Goal: Task Accomplishment & Management: Manage account settings

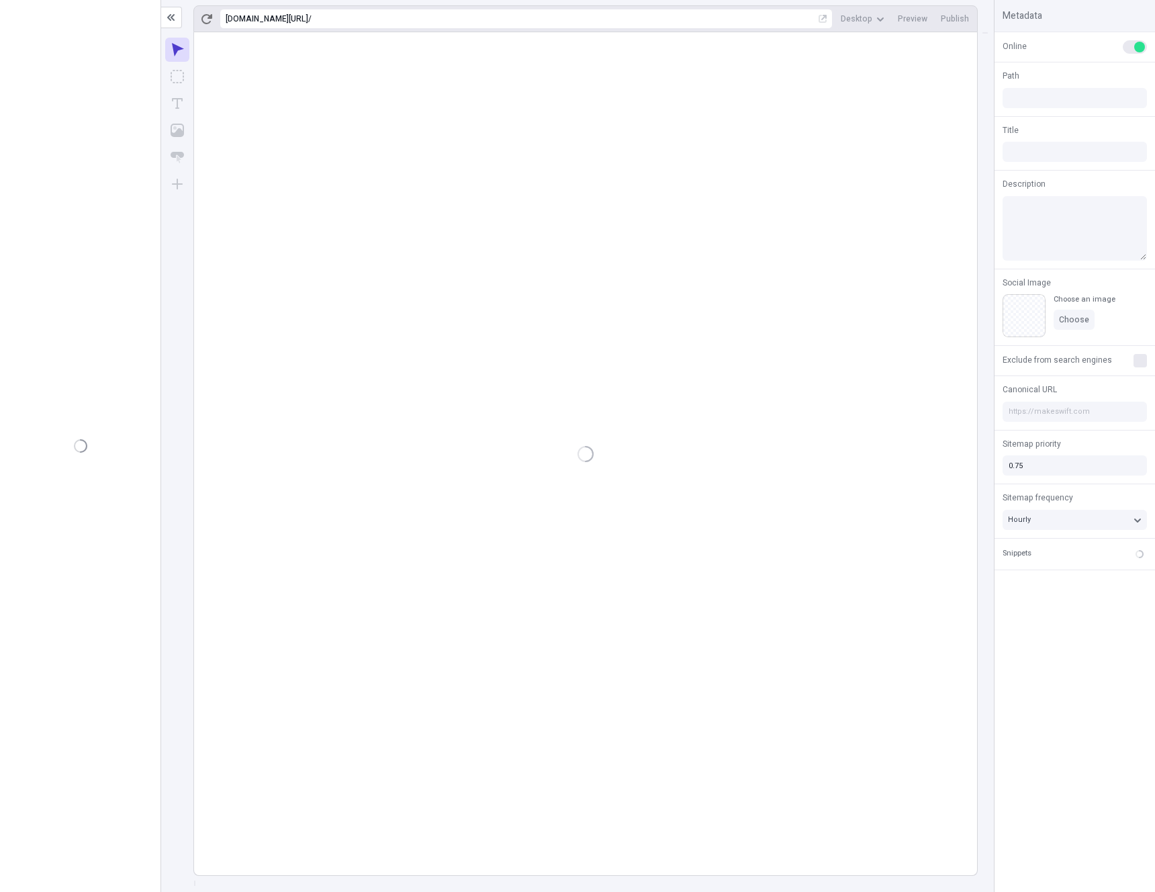
type input "/page"
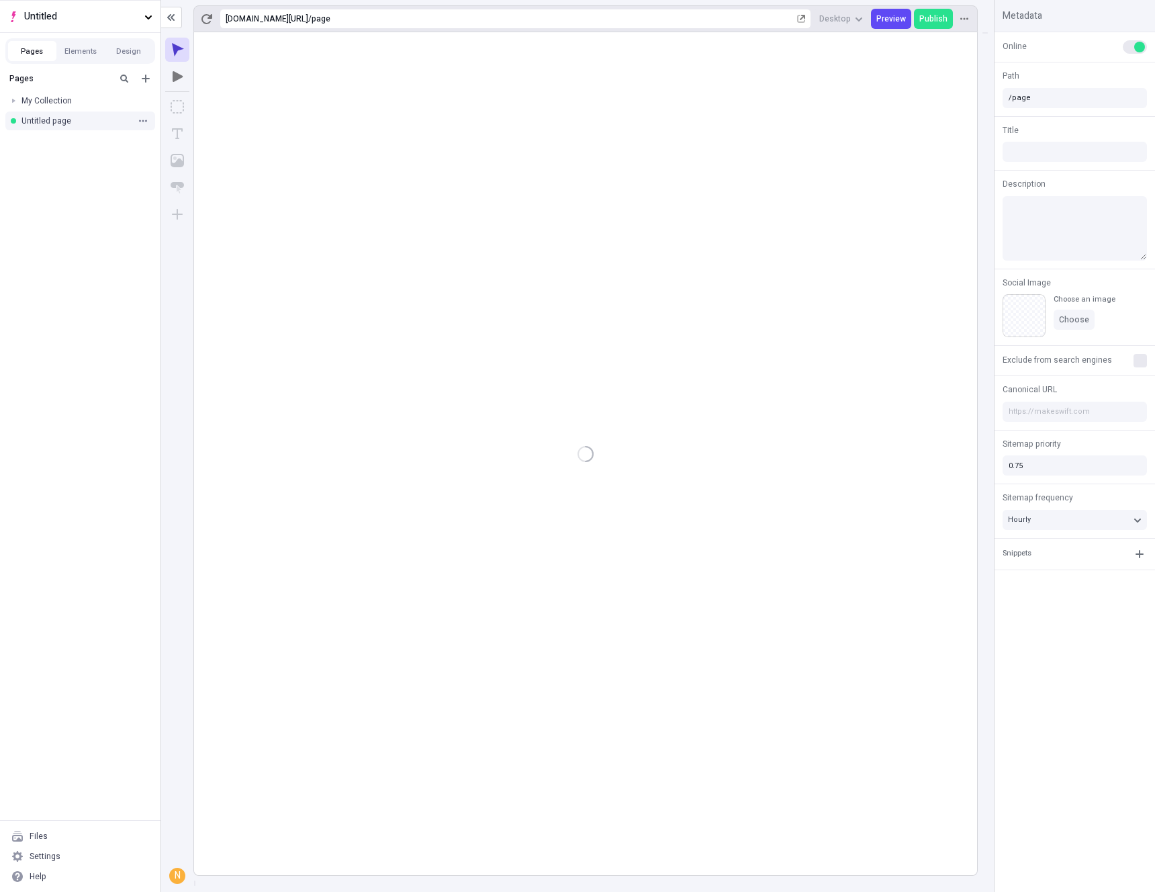
click at [41, 121] on div "Untitled page" at bounding box center [75, 121] width 109 height 11
click at [49, 101] on div "My Collection" at bounding box center [75, 100] width 109 height 11
type input "/test"
click at [58, 116] on div "My page" at bounding box center [82, 121] width 97 height 11
click at [58, 101] on div "My Collection" at bounding box center [75, 100] width 109 height 11
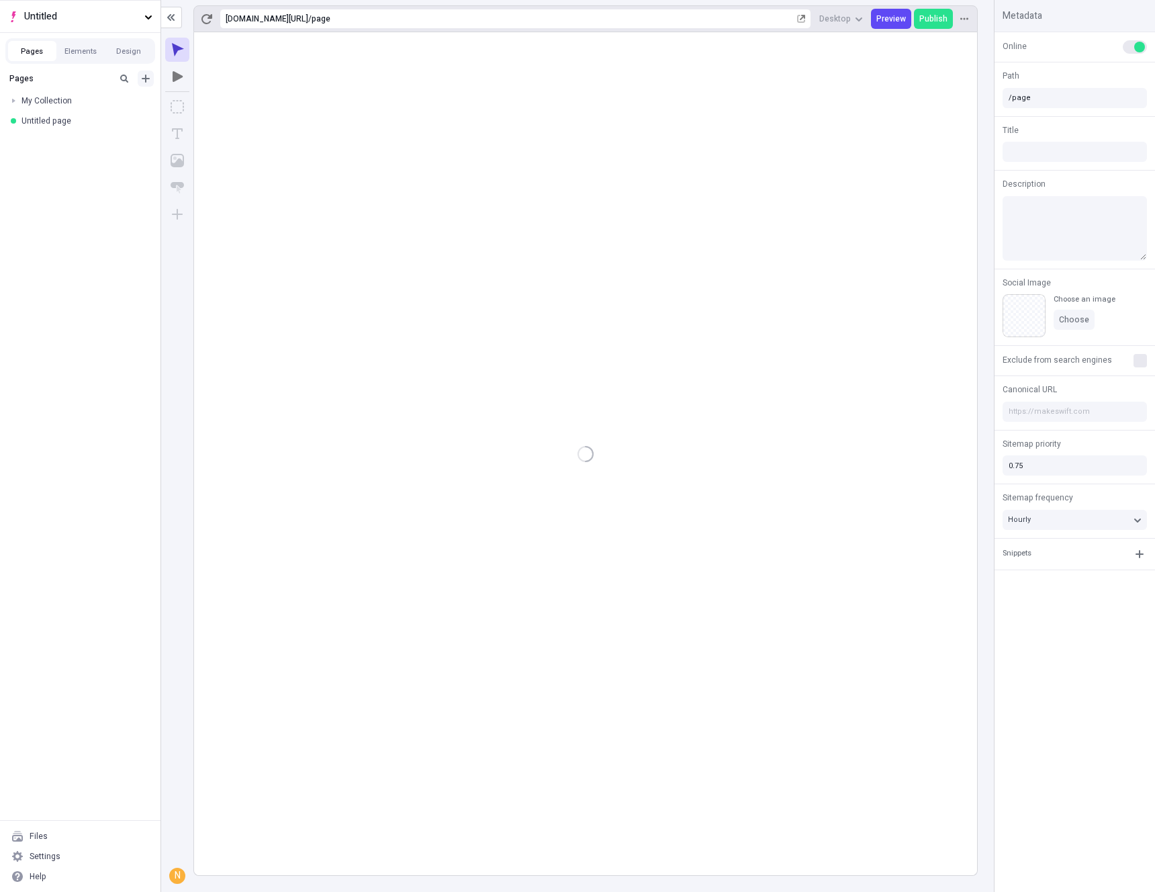
click at [146, 82] on icon "Add new" at bounding box center [145, 78] width 11 height 11
click at [58, 99] on div "Blank page" at bounding box center [65, 102] width 42 height 11
type input "/page-2"
click at [79, 118] on div "Untitled page" at bounding box center [75, 121] width 109 height 11
click at [36, 140] on div "Untitled page" at bounding box center [75, 141] width 109 height 11
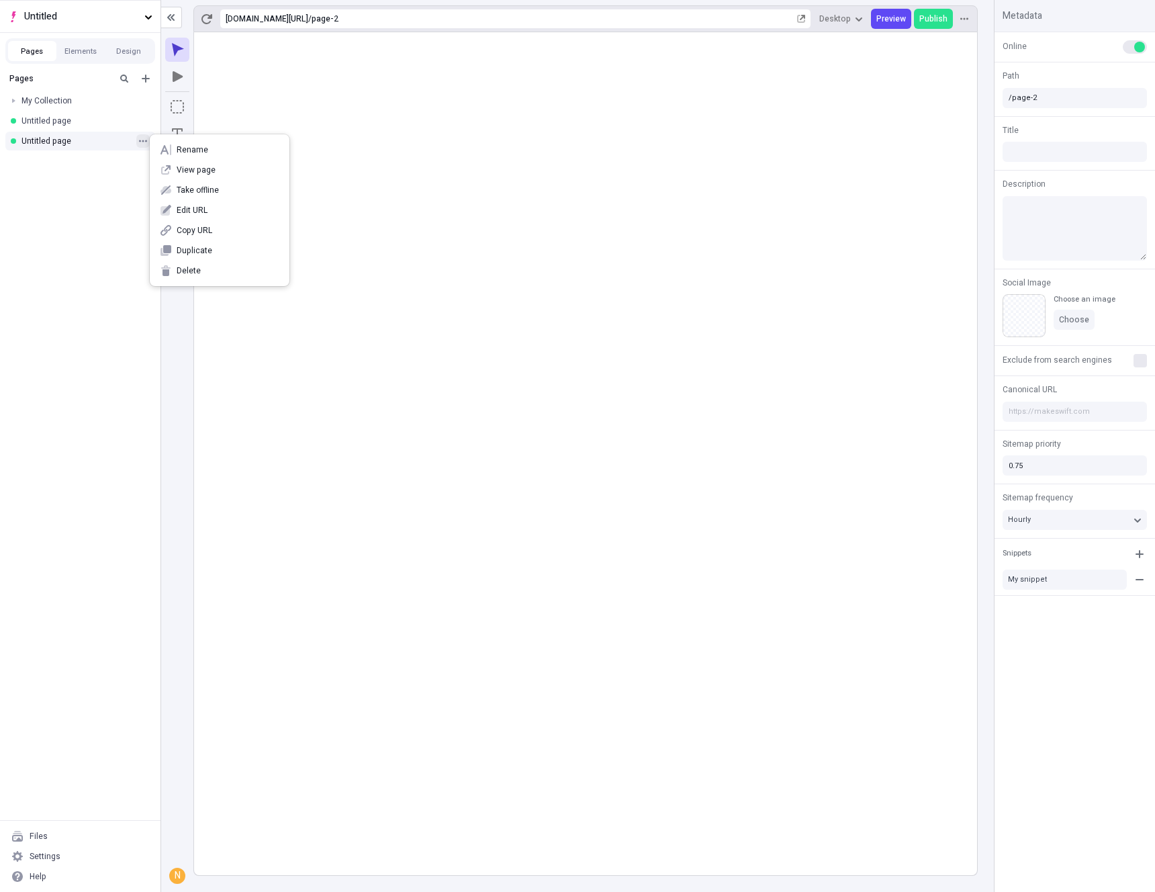
click at [142, 142] on icon "button" at bounding box center [143, 141] width 8 height 8
click at [165, 148] on icon at bounding box center [165, 149] width 8 height 9
type input "after dropped column"
click at [621, 273] on rect at bounding box center [585, 453] width 783 height 843
click at [605, 306] on rect at bounding box center [585, 453] width 783 height 843
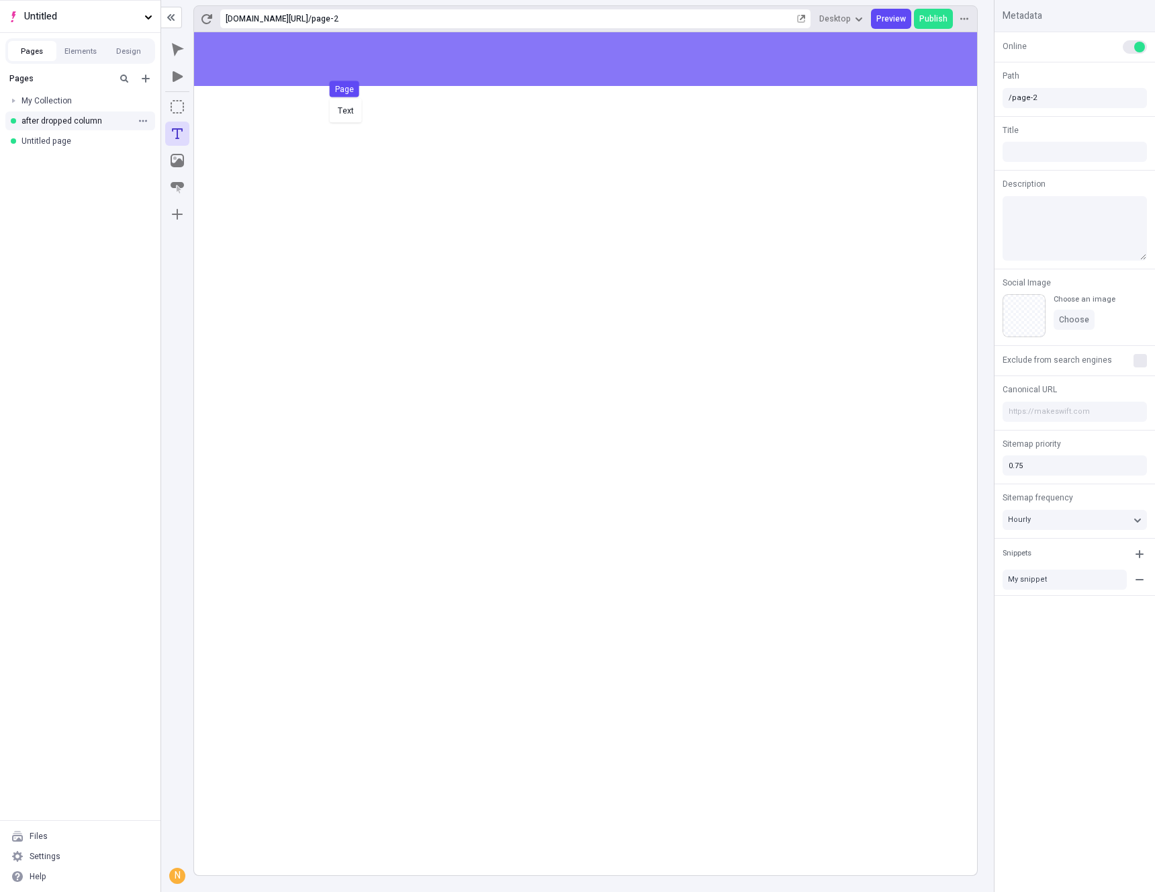
click at [396, 80] on body "Untitled Pages Elements Design Pages My Collection My page after dropped column…" at bounding box center [577, 446] width 1155 height 892
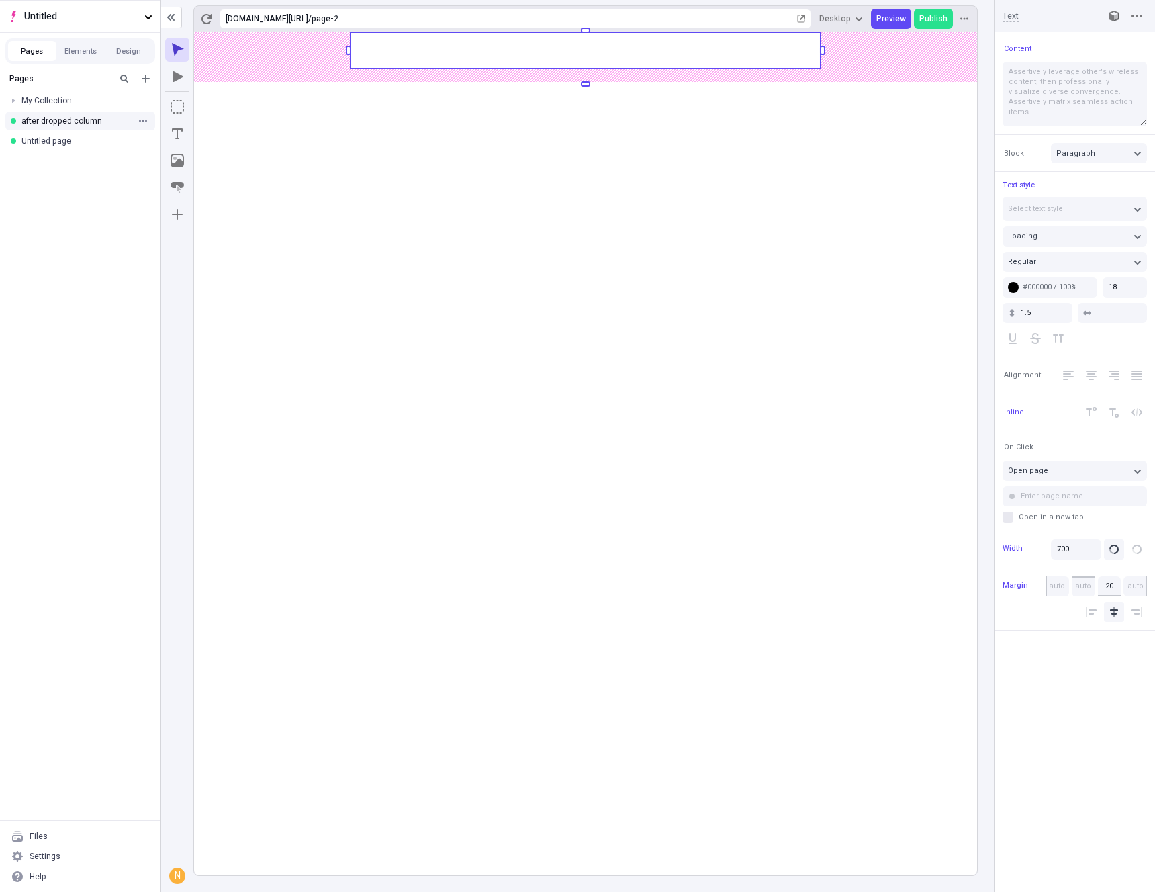
click at [530, 249] on rect at bounding box center [585, 453] width 783 height 843
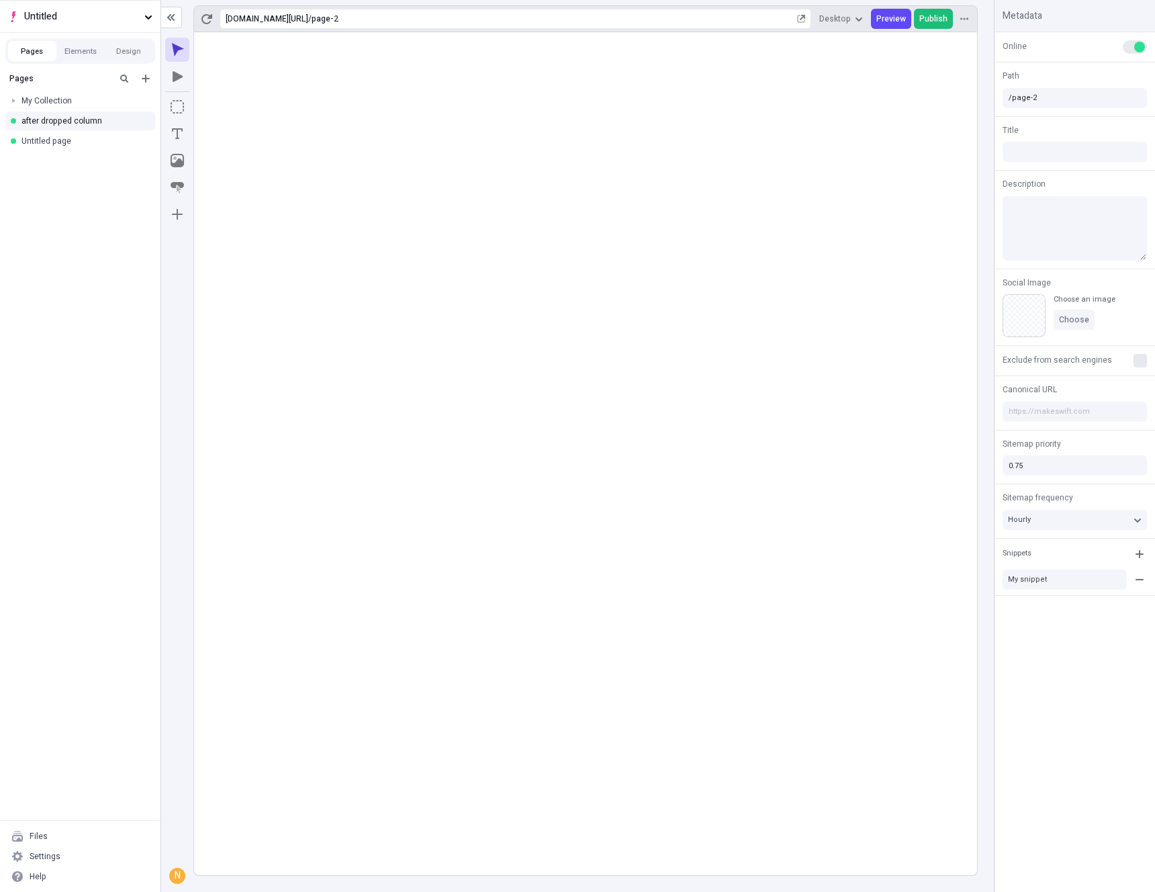
click at [934, 18] on span "Publish" at bounding box center [934, 18] width 28 height 11
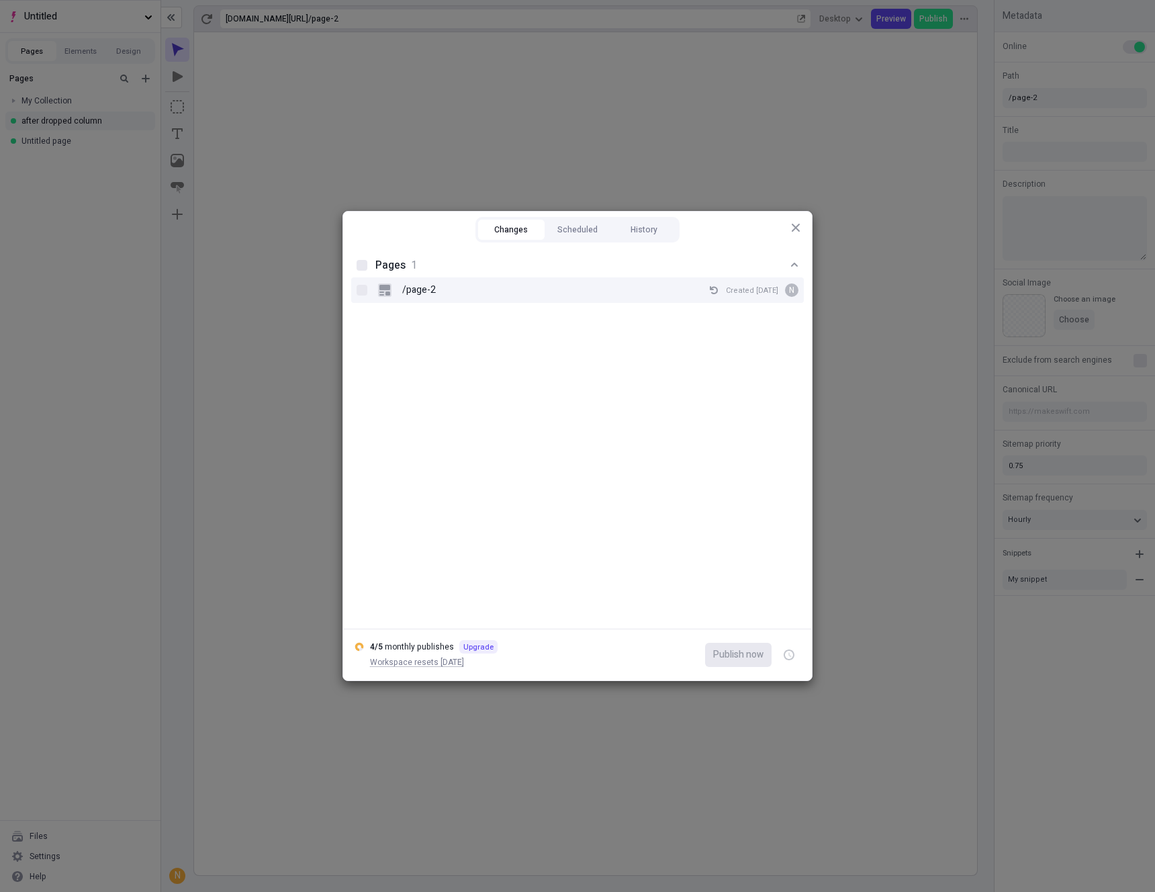
click at [367, 294] on div "/page-2 Created [DATE] N" at bounding box center [577, 290] width 453 height 26
click at [363, 291] on input "/page-2 Created [DATE] N" at bounding box center [362, 290] width 1 height 1
checkbox input "true"
click at [734, 660] on span "Publish now" at bounding box center [738, 654] width 50 height 15
checkbox input "true"
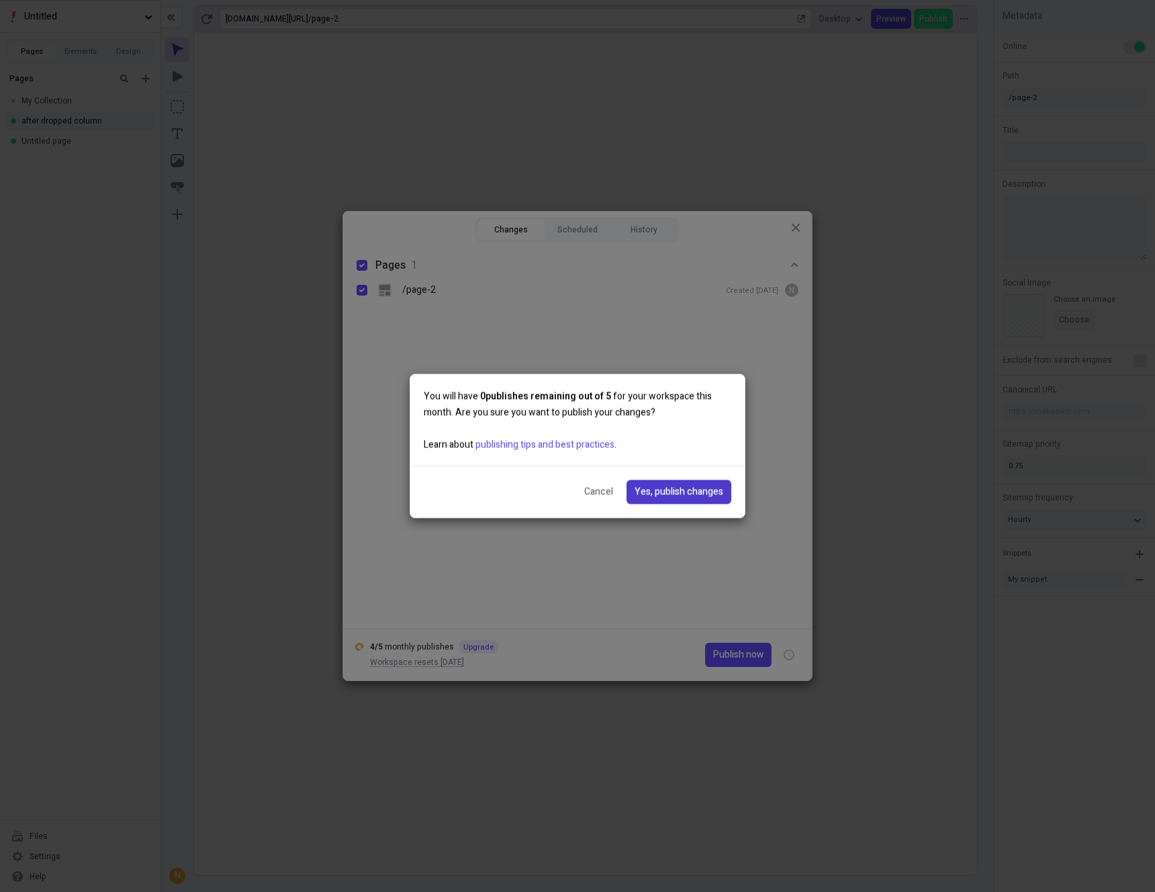
click at [690, 483] on button "Yes, publish changes" at bounding box center [679, 492] width 105 height 24
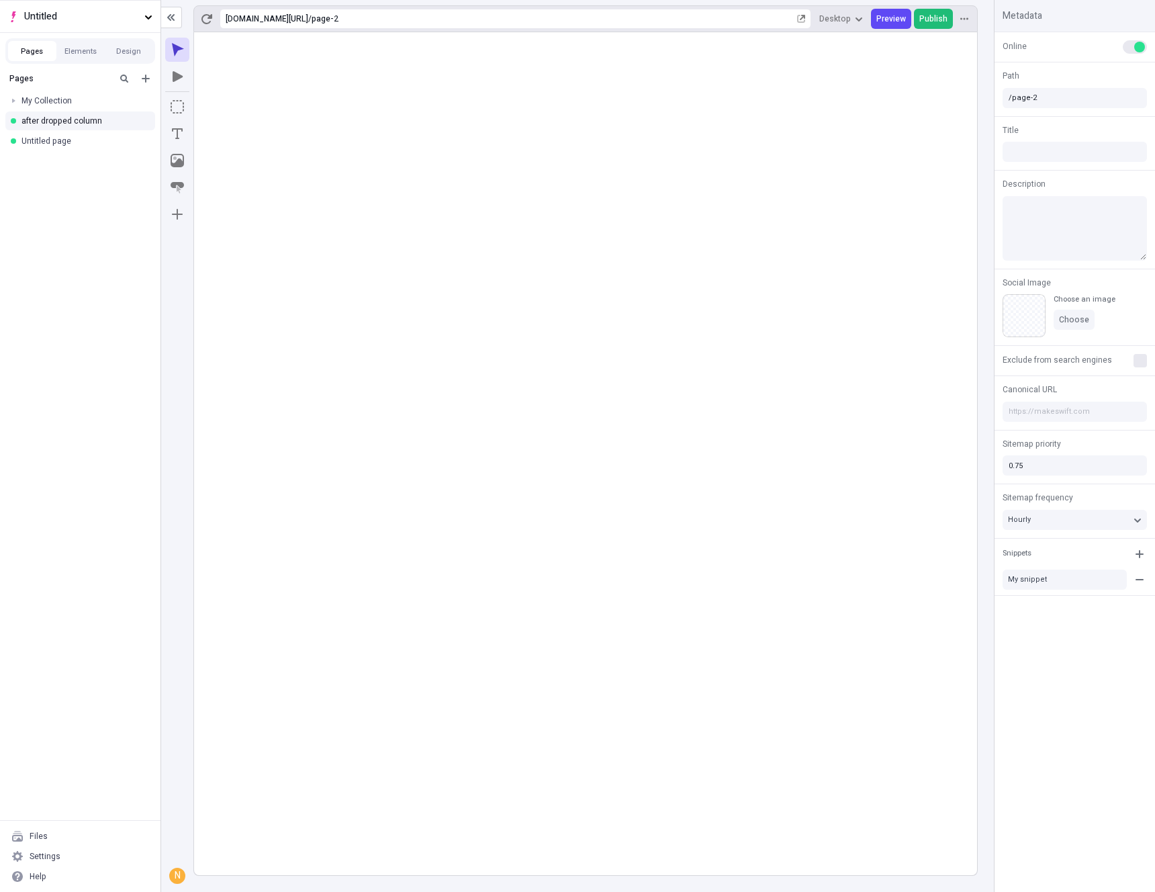
click at [934, 20] on span "Publish" at bounding box center [934, 18] width 28 height 11
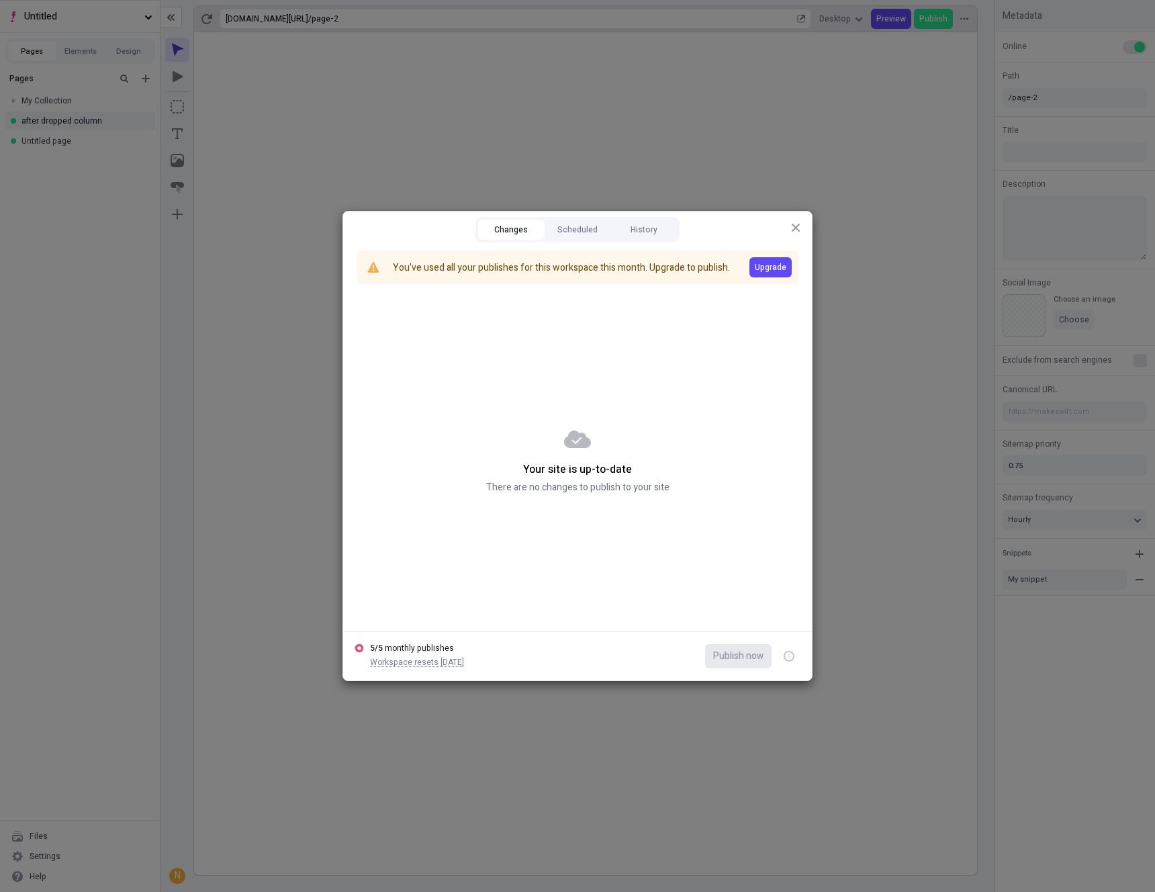
click at [799, 224] on icon "button" at bounding box center [796, 228] width 8 height 8
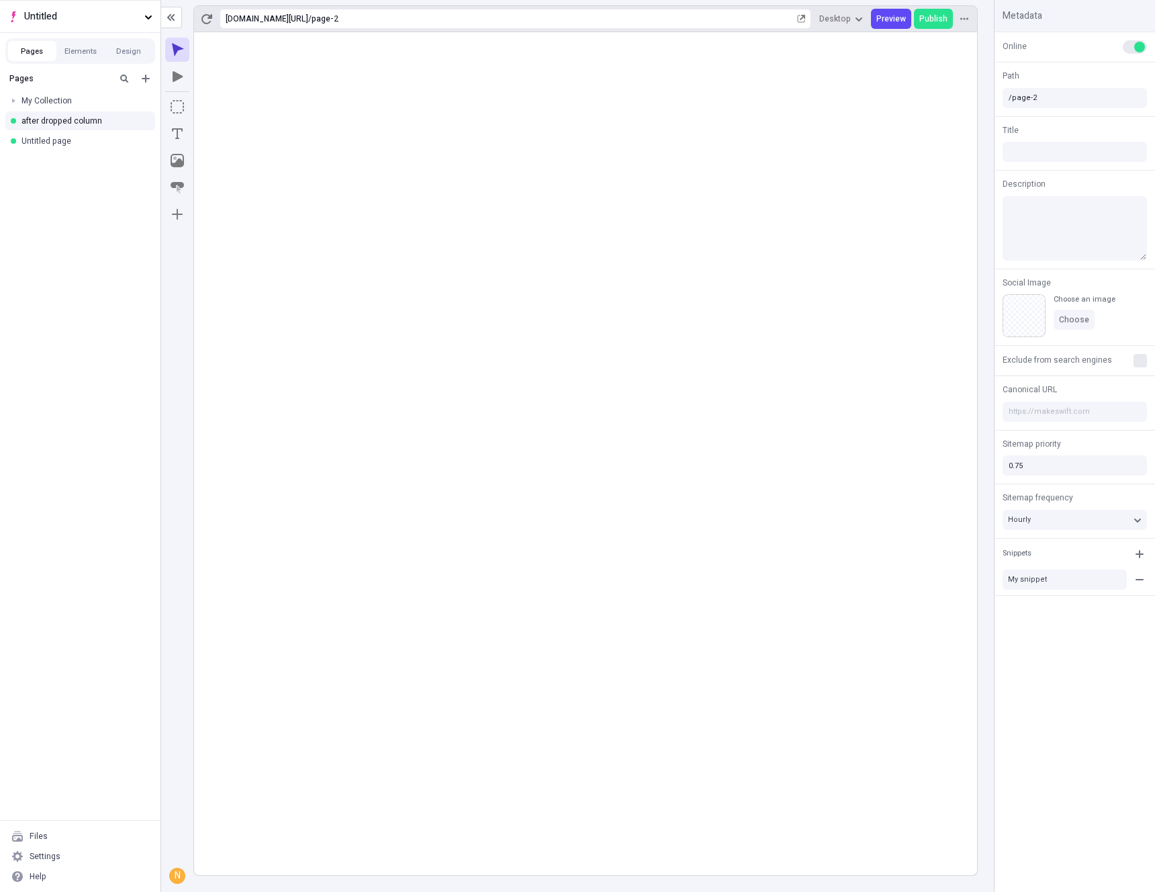
click at [443, 323] on rect at bounding box center [585, 453] width 783 height 843
click at [44, 861] on div "Settings" at bounding box center [45, 856] width 31 height 11
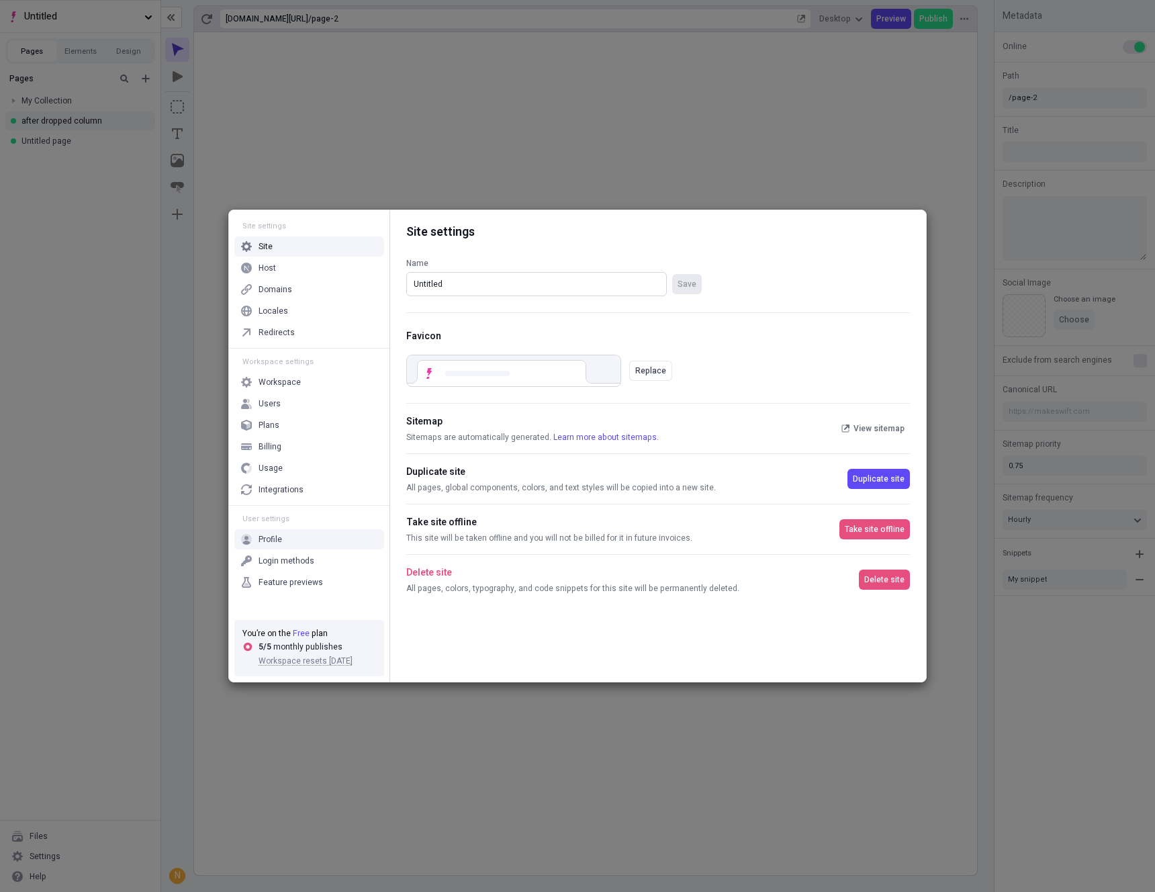
click at [525, 287] on input "Untitled" at bounding box center [536, 284] width 261 height 24
type input "Test"
click at [817, 283] on div "Name Test Save" at bounding box center [658, 276] width 504 height 71
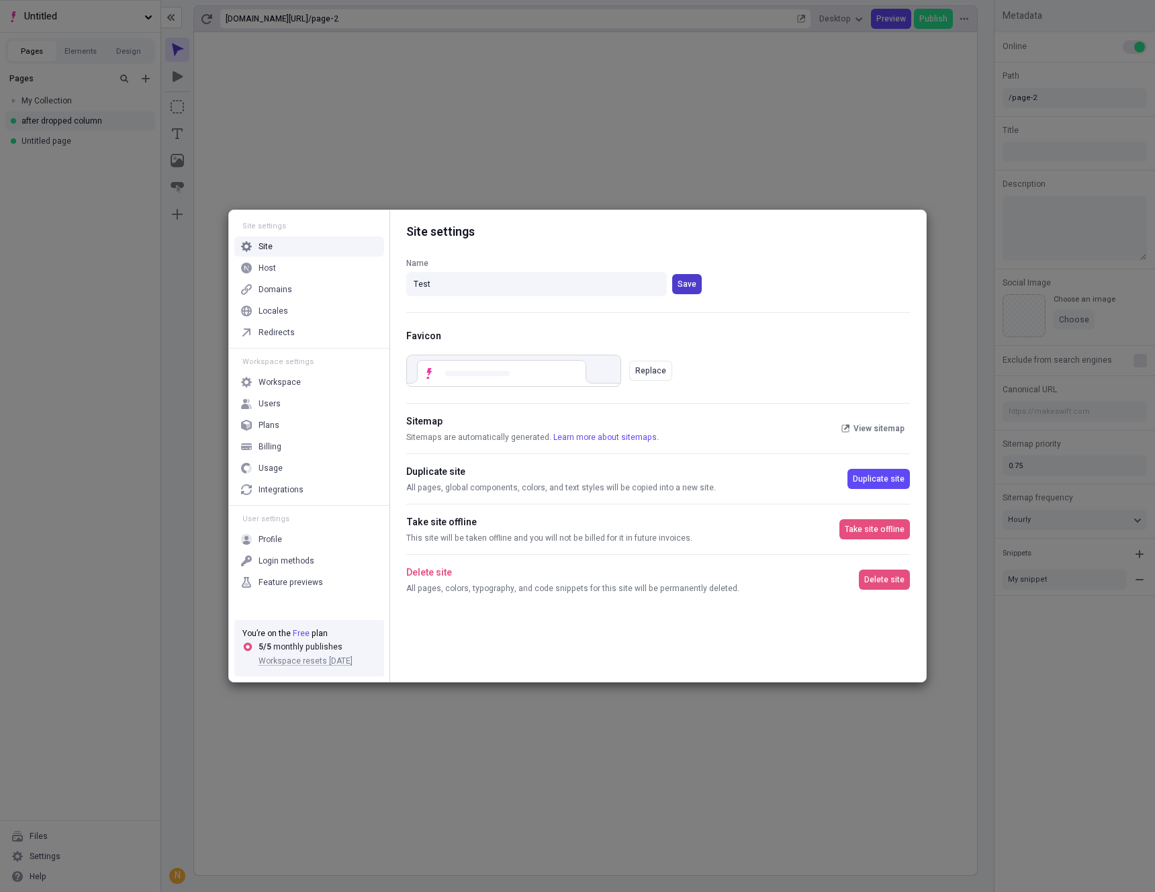
click at [691, 287] on span "Save" at bounding box center [687, 284] width 19 height 11
click at [270, 429] on div "Plans" at bounding box center [269, 425] width 21 height 11
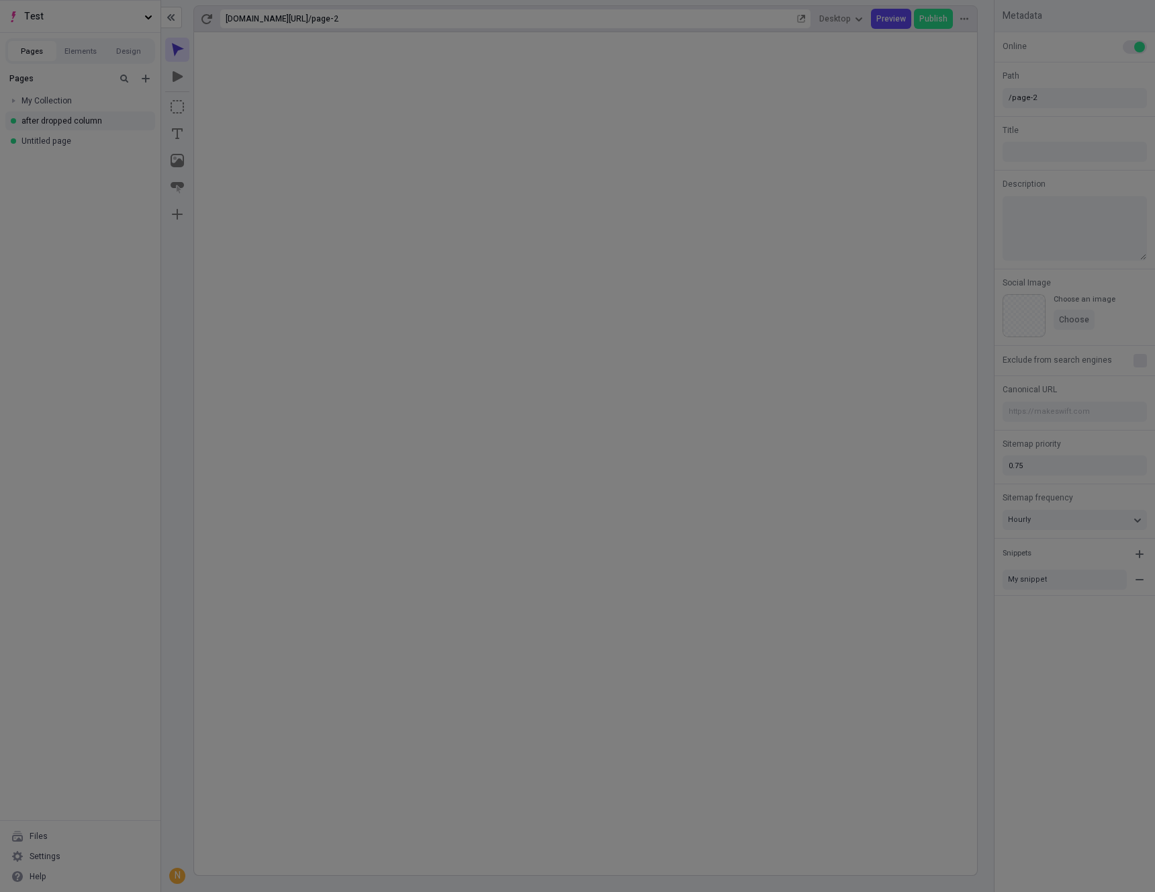
click at [927, 161] on div "Site settings Site Host Domains Locales Redirects Workspace settings Workspace …" at bounding box center [577, 446] width 1155 height 892
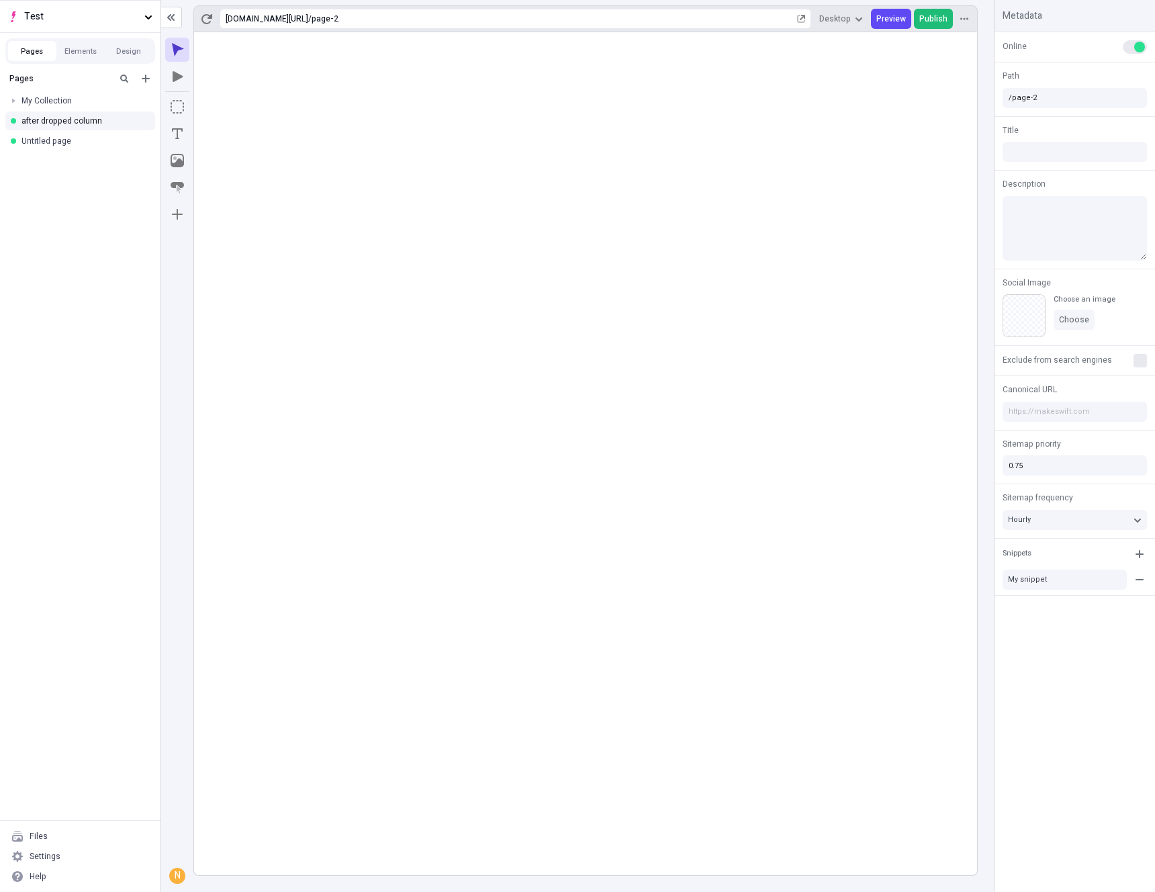
click at [935, 21] on span "Publish" at bounding box center [934, 18] width 28 height 11
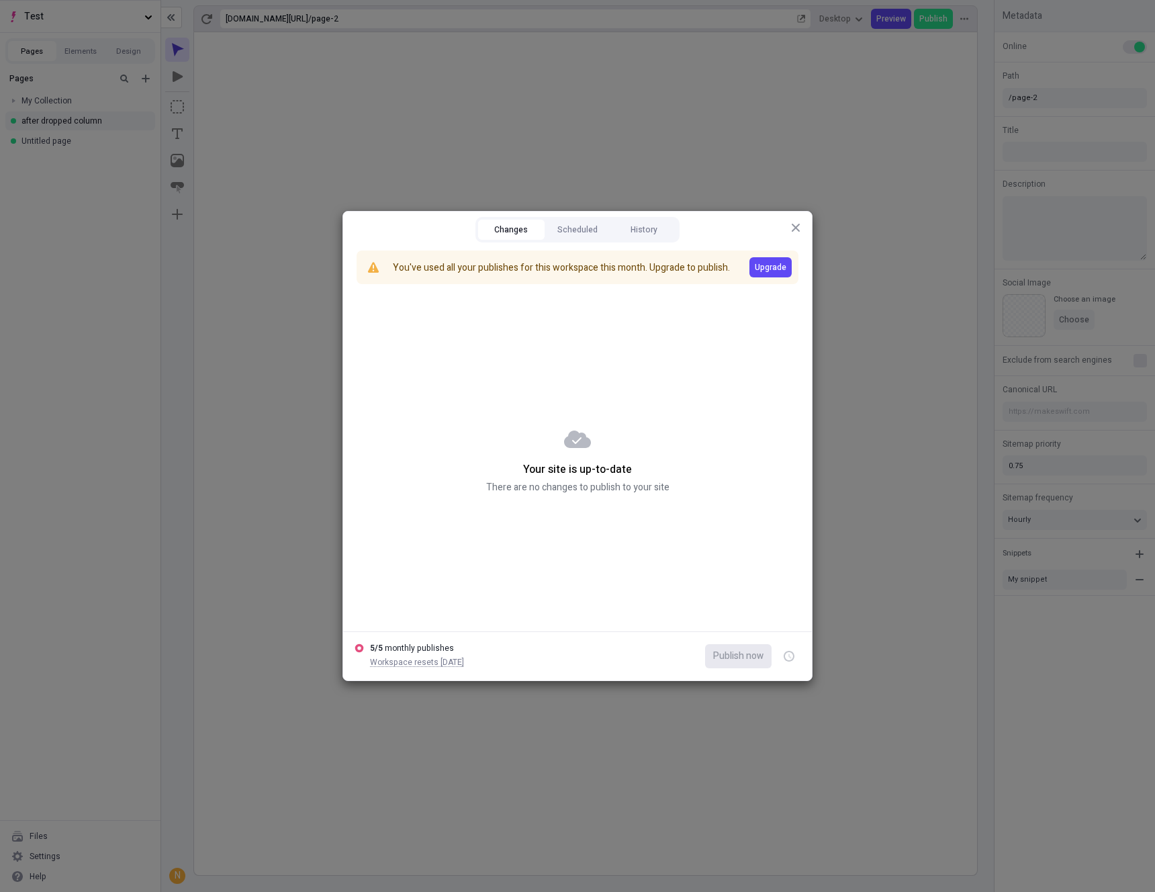
click at [797, 224] on icon "button" at bounding box center [796, 227] width 11 height 11
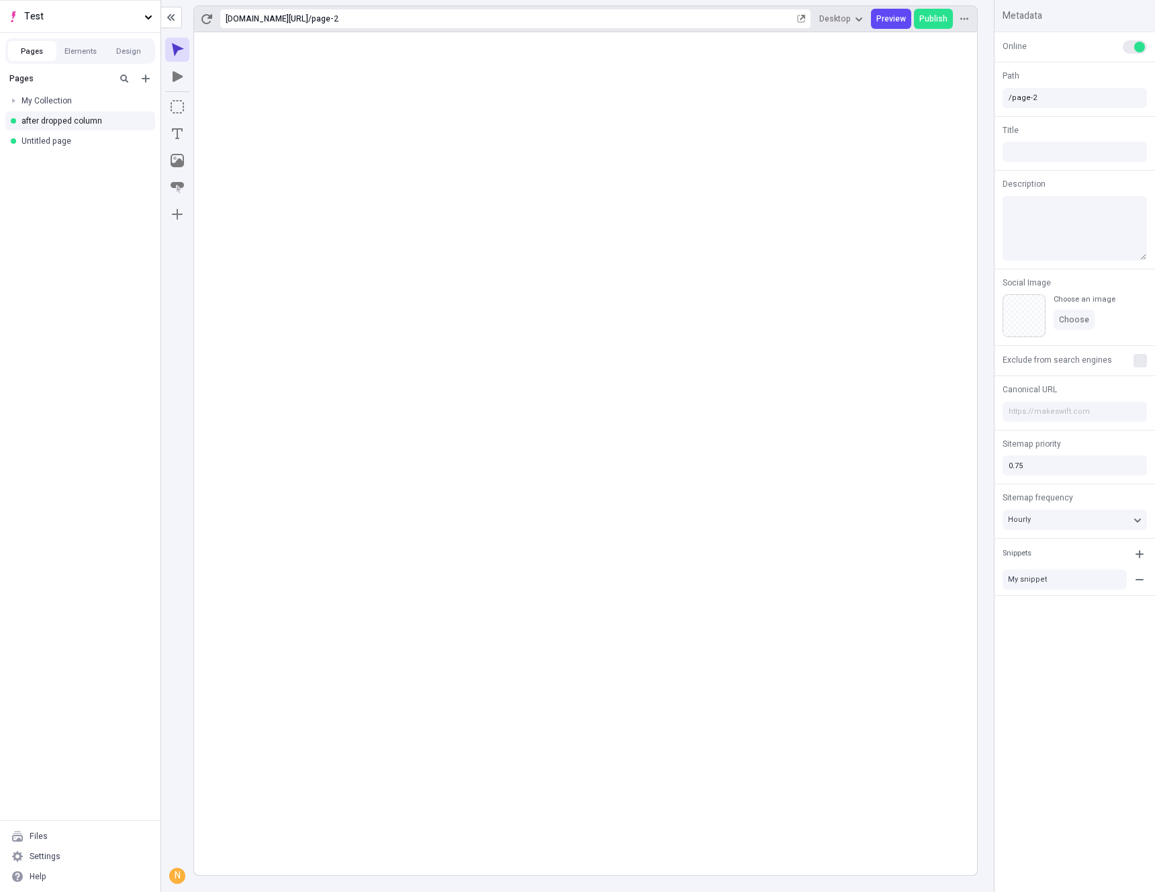
click at [357, 141] on rect at bounding box center [585, 453] width 783 height 843
click at [150, 19] on icon "button" at bounding box center [148, 17] width 8 height 8
click at [104, 77] on div "Create new site" at bounding box center [149, 77] width 231 height 11
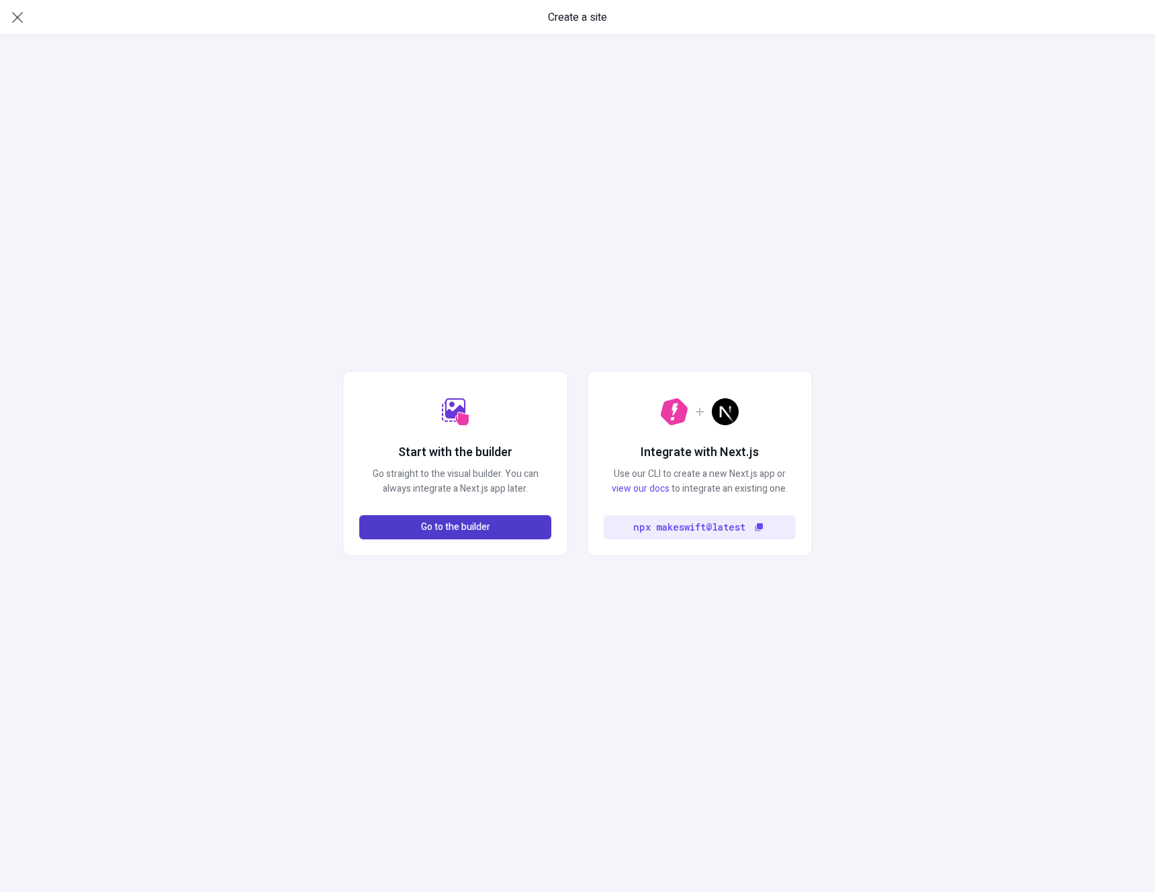
click at [463, 527] on span "Go to the builder" at bounding box center [455, 527] width 69 height 15
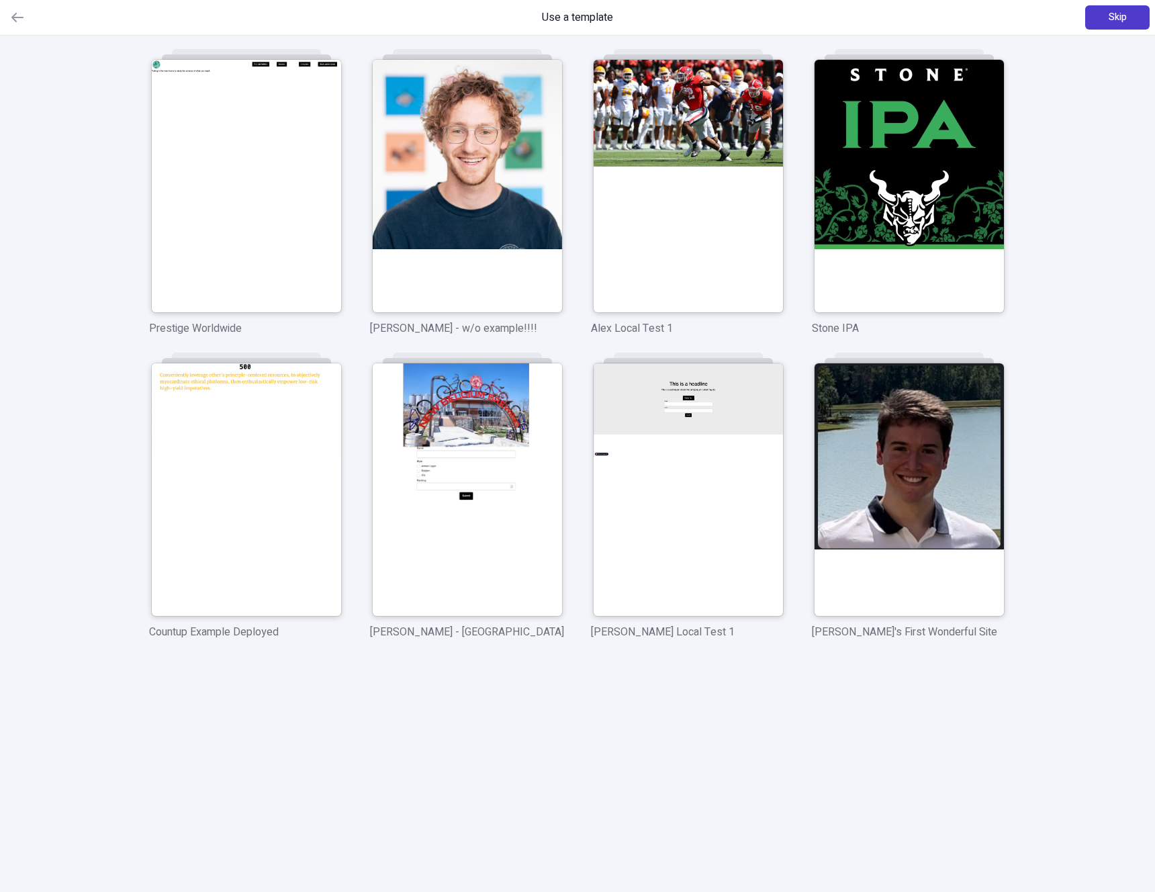
click at [1128, 23] on button "Skip" at bounding box center [1117, 17] width 64 height 24
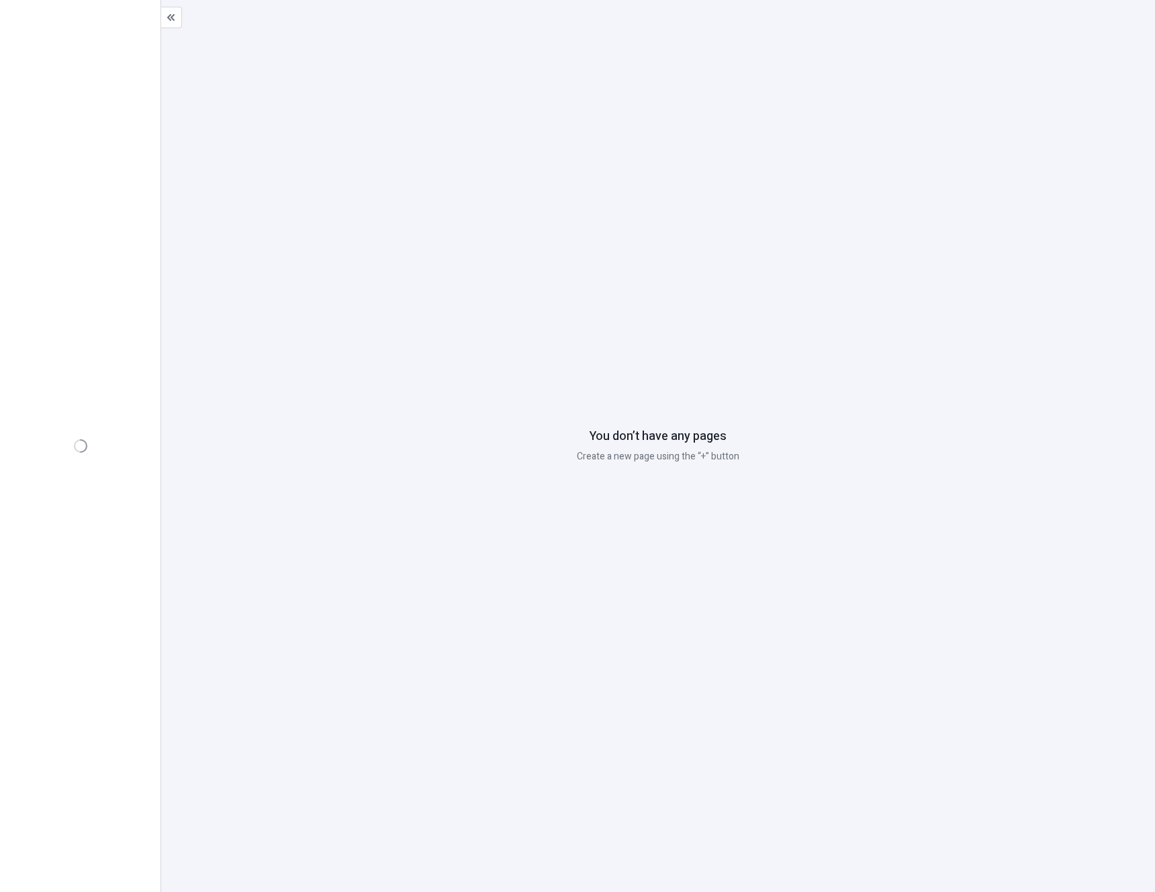
click at [1110, 21] on div "You don’t have any pages Create a new page using the “+” button" at bounding box center [658, 446] width 994 height 892
click at [57, 851] on div "Settings" at bounding box center [45, 856] width 31 height 11
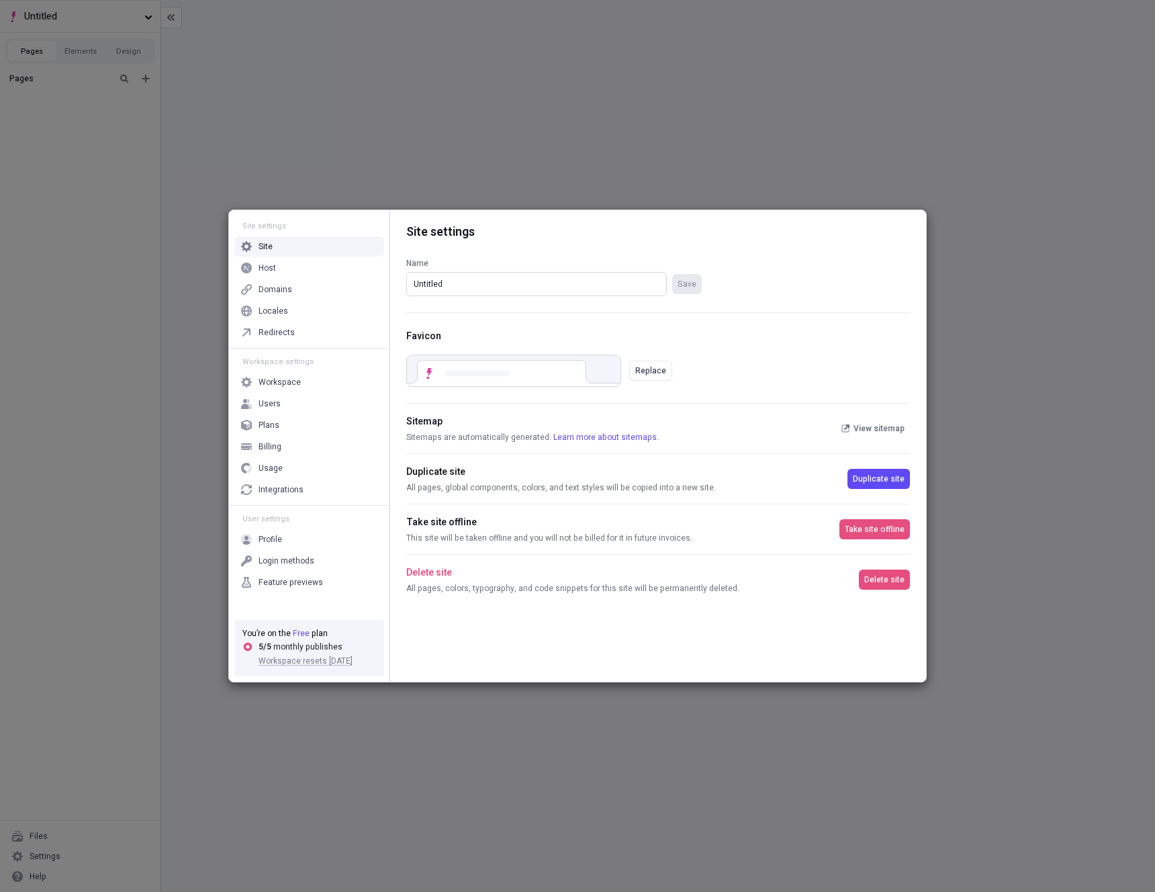
click at [531, 281] on input "Untitled" at bounding box center [536, 284] width 261 height 24
type input "After version columns dropped"
click at [729, 279] on div "Name After version columns dropped Save" at bounding box center [658, 276] width 504 height 71
click at [695, 285] on span "Save" at bounding box center [687, 284] width 19 height 11
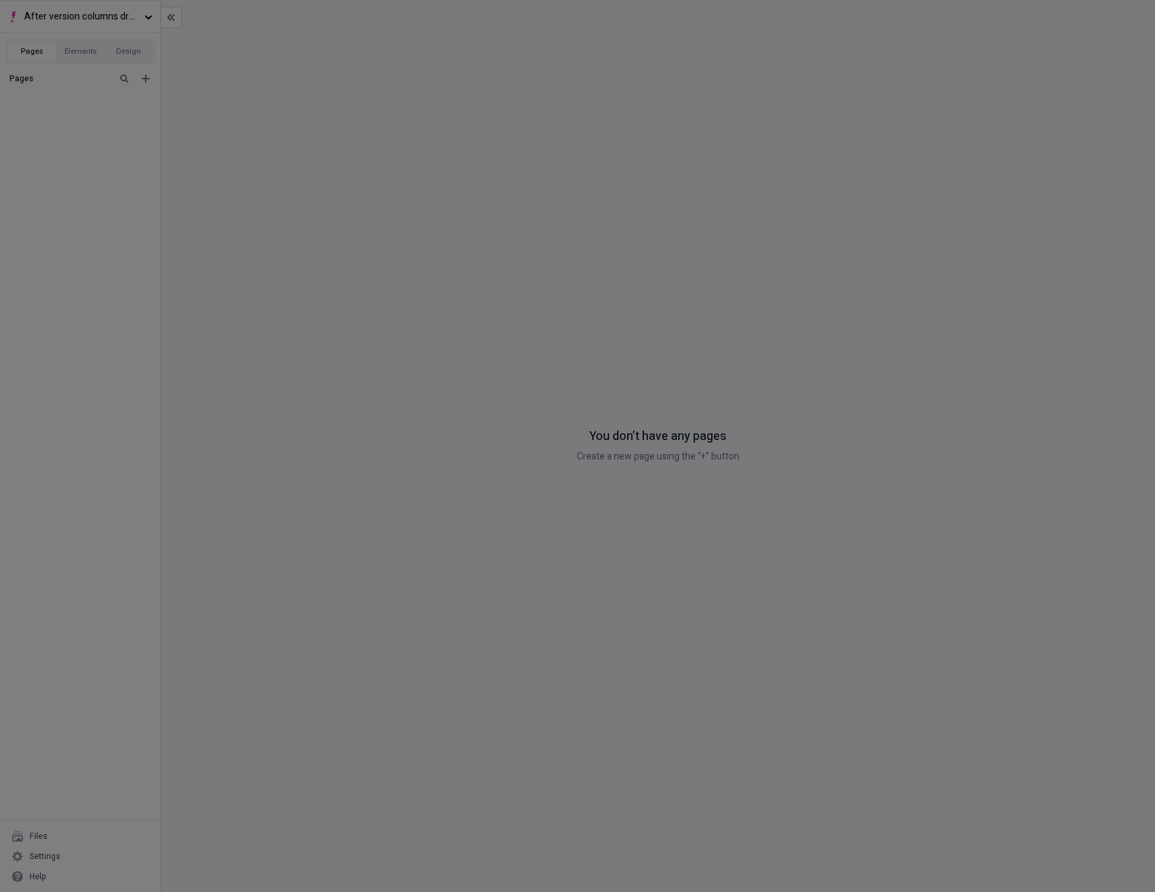
click at [1021, 310] on div "Site settings Site Host Domains Locales Redirects Workspace settings Workspace …" at bounding box center [577, 446] width 1155 height 892
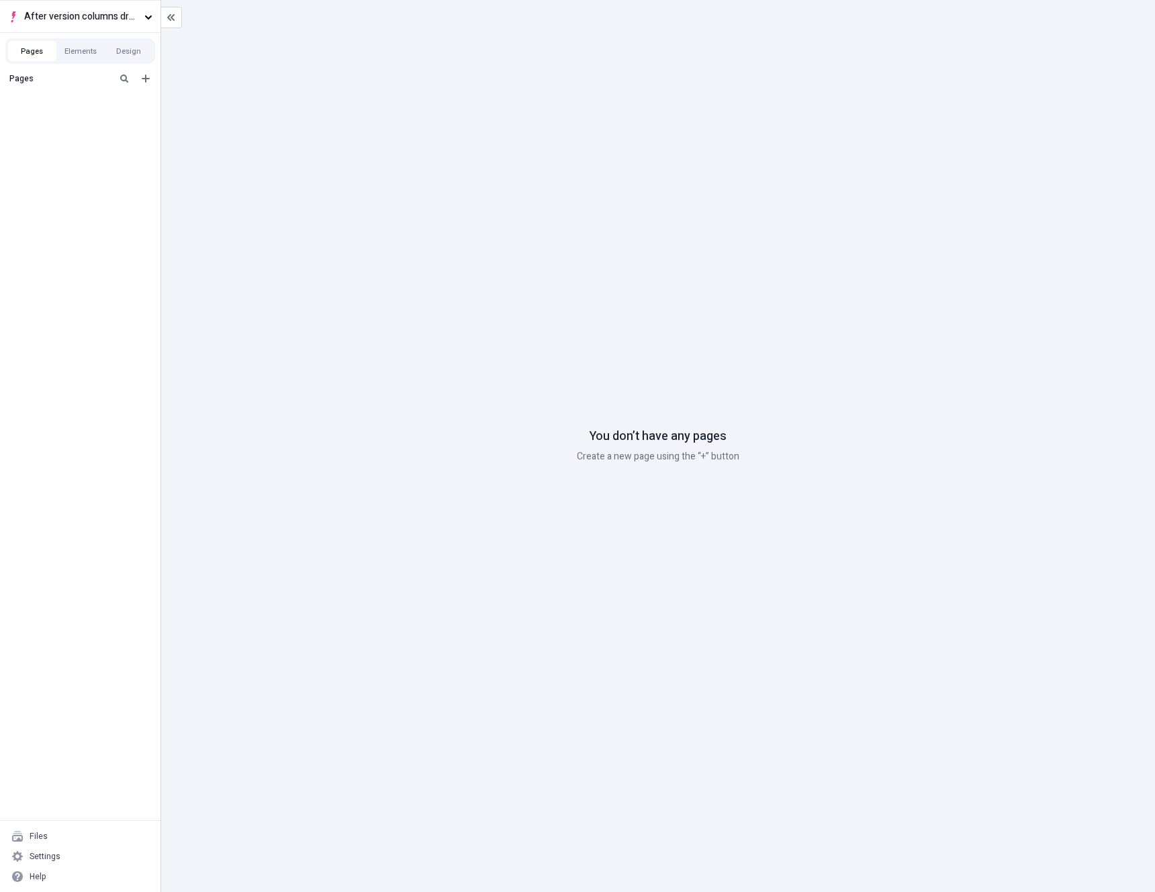
click at [694, 699] on div "You don’t have any pages Create a new page using the “+” button" at bounding box center [658, 446] width 994 height 892
